Goal: Obtain resource: Obtain resource

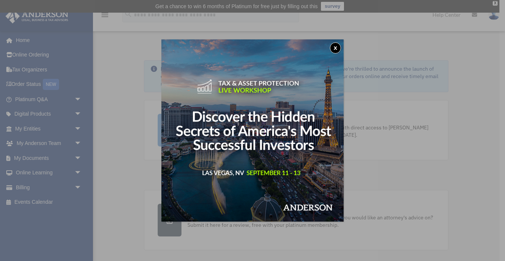
click at [335, 46] on button "x" at bounding box center [335, 47] width 11 height 11
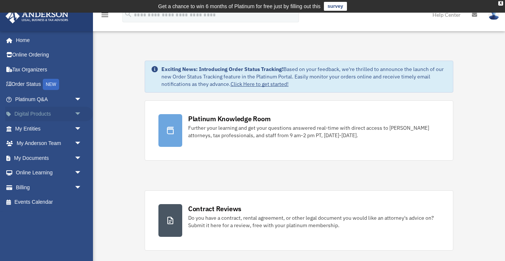
click at [36, 112] on link "Digital Products arrow_drop_down" at bounding box center [49, 114] width 88 height 15
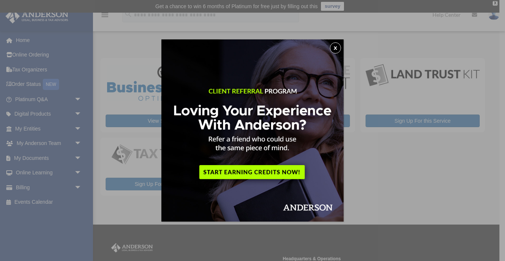
click at [336, 47] on button "x" at bounding box center [335, 47] width 11 height 11
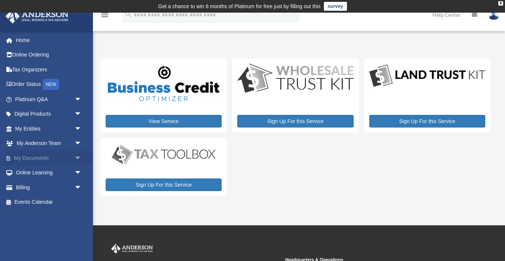
click at [69, 157] on link "My Documents arrow_drop_down" at bounding box center [49, 158] width 88 height 15
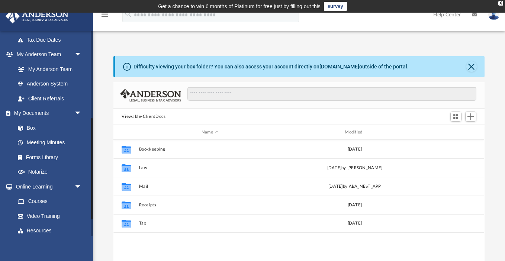
scroll to position [178, 0]
click at [38, 157] on link "Forms Library" at bounding box center [51, 156] width 83 height 15
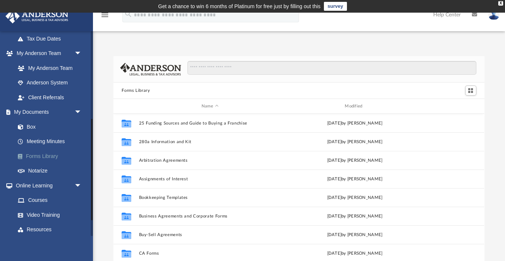
scroll to position [169, 371]
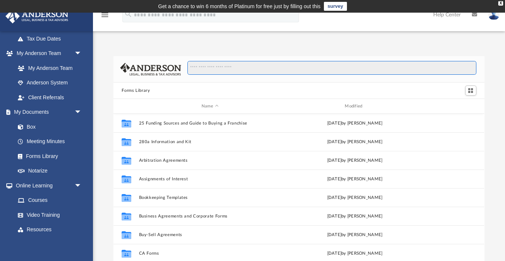
click at [228, 67] on input "Search files and folders" at bounding box center [331, 68] width 289 height 14
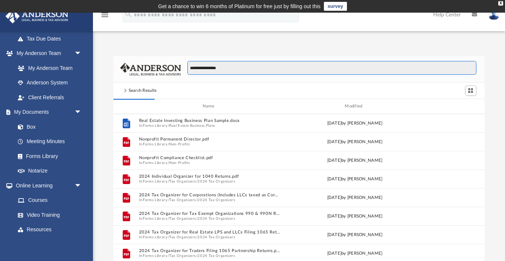
type input "**********"
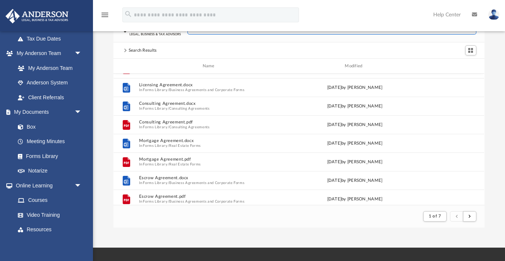
scroll to position [294, 0]
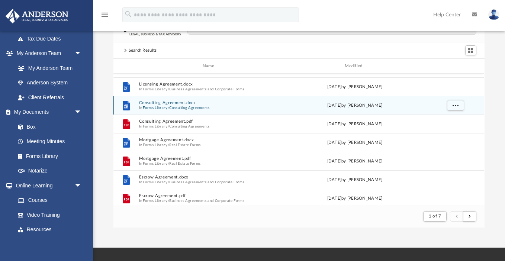
click at [175, 107] on button "Consulting Agreements" at bounding box center [189, 107] width 41 height 5
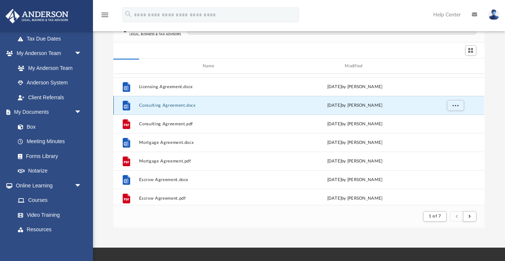
scroll to position [169, 371]
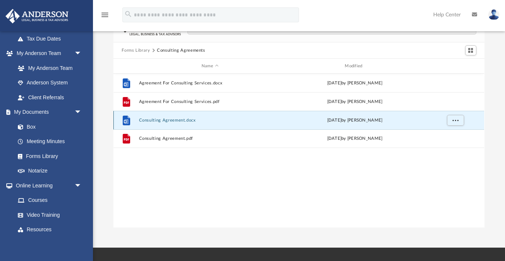
click at [158, 120] on button "Consulting Agreement.docx" at bounding box center [210, 120] width 142 height 5
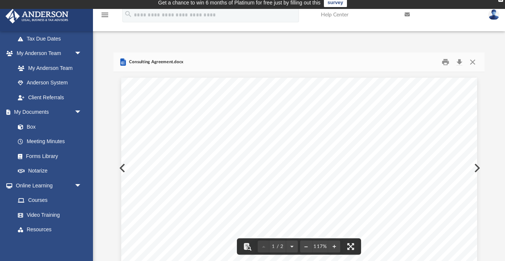
scroll to position [0, 0]
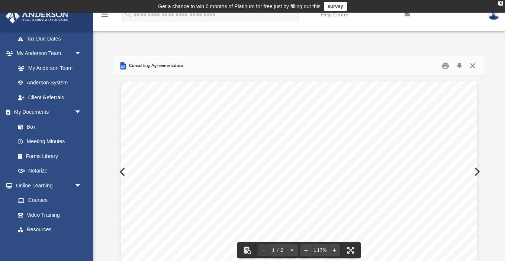
click at [473, 64] on button "Close" at bounding box center [472, 66] width 13 height 12
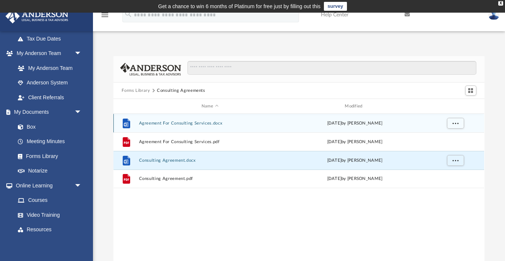
click at [180, 125] on button "Agreement For Consulting Services.docx" at bounding box center [210, 123] width 142 height 5
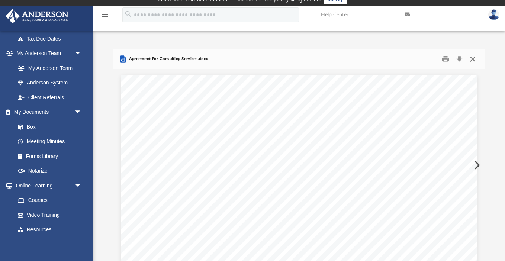
click at [471, 60] on button "Close" at bounding box center [472, 60] width 13 height 12
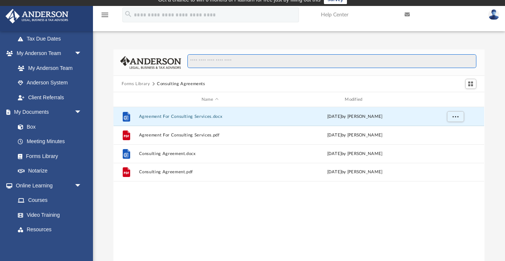
click at [201, 60] on input "Search files and folders" at bounding box center [331, 61] width 289 height 14
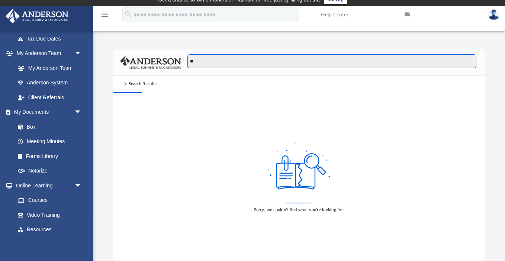
type input "*"
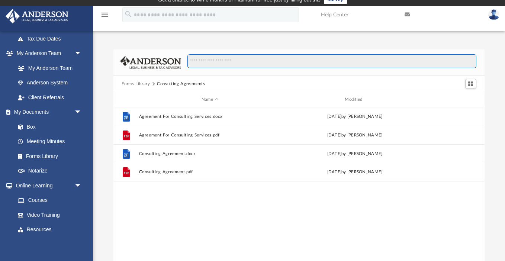
scroll to position [169, 371]
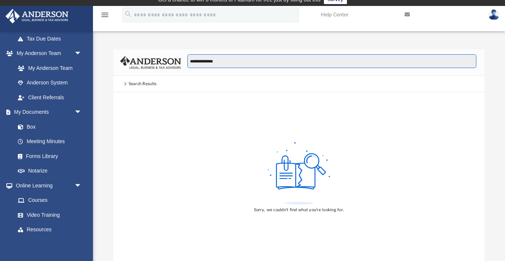
type input "**********"
